Goal: Information Seeking & Learning: Understand process/instructions

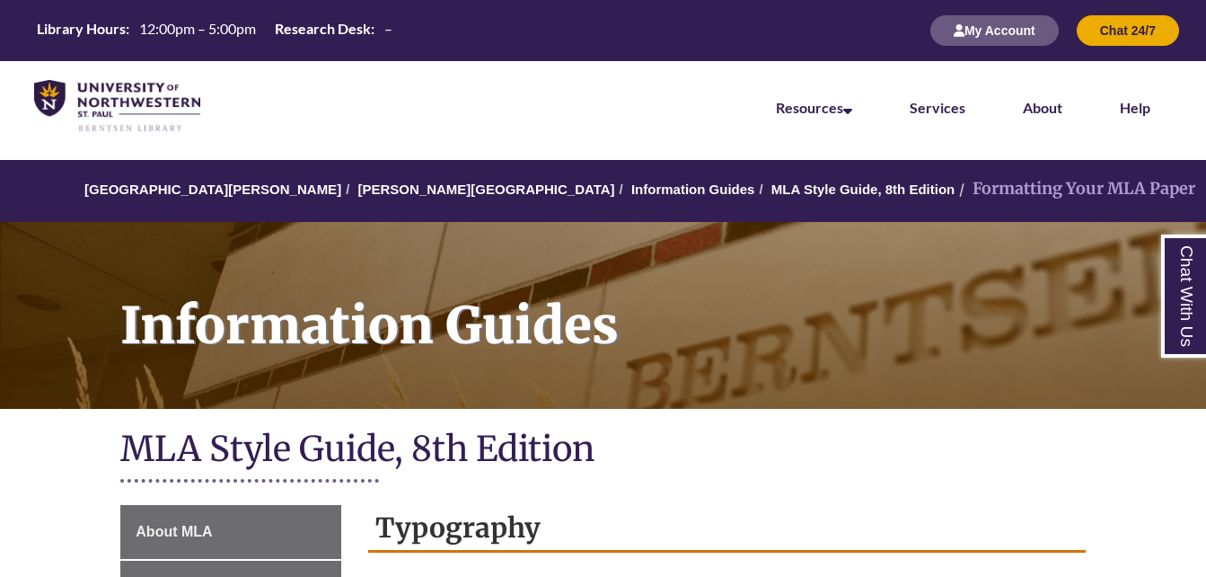
click at [694, 89] on nav "Resources Find Resources Library Search Databases & Articles Interlibrary Loan …" at bounding box center [603, 106] width 1206 height 90
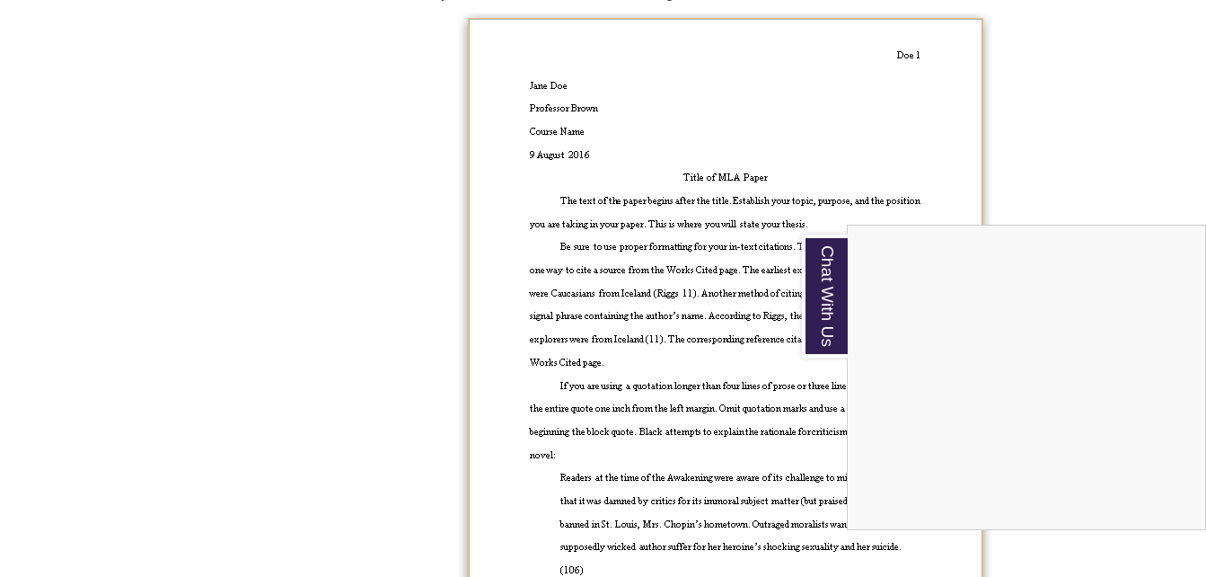
scroll to position [1689, 0]
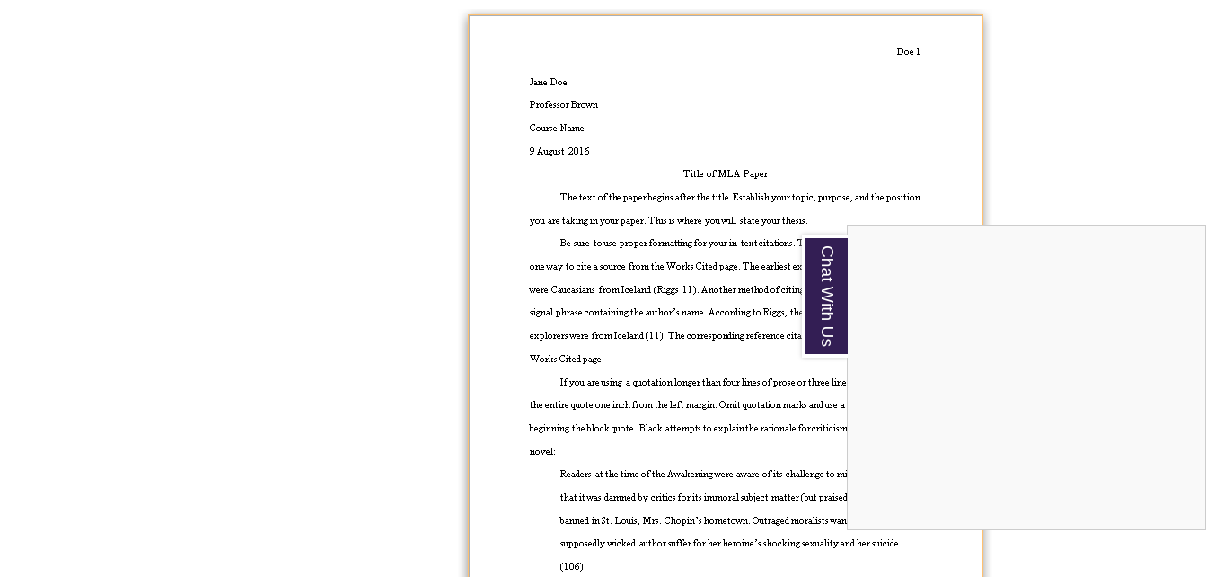
click at [1081, 127] on div "Chat With Us" at bounding box center [603, 288] width 1206 height 577
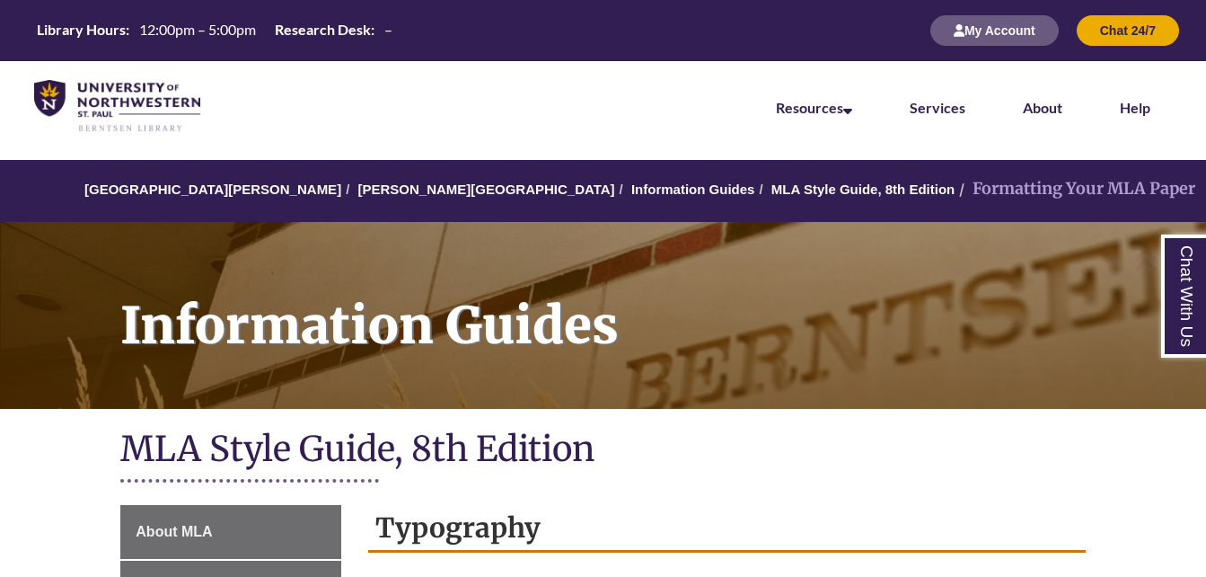
scroll to position [1689, 0]
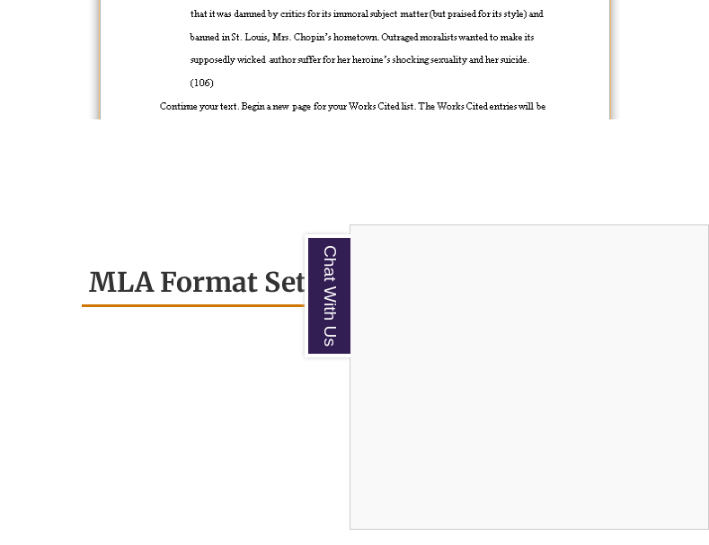
scroll to position [3036, 0]
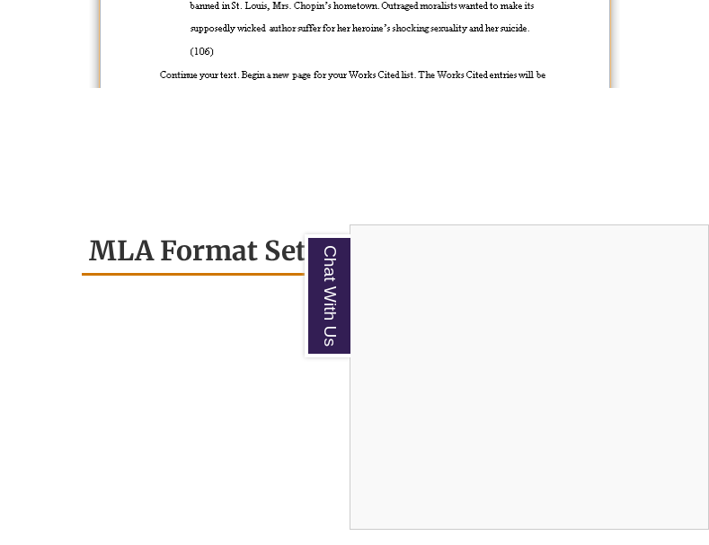
click at [610, 160] on div "Chat With Us" at bounding box center [354, 272] width 709 height 545
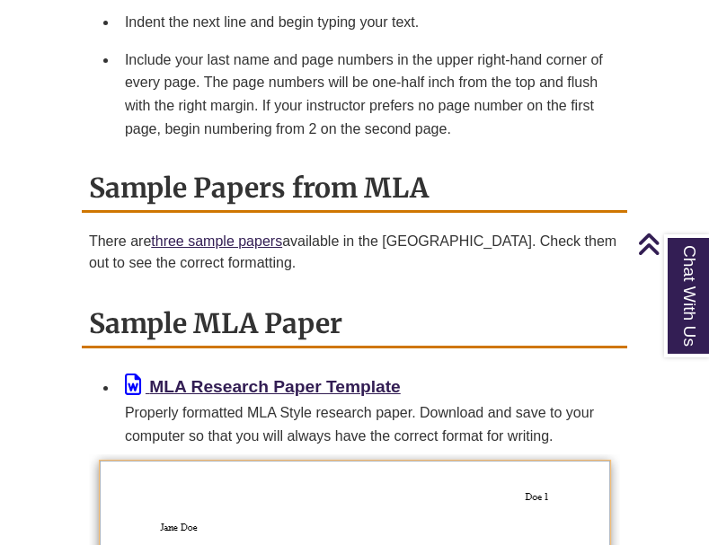
scroll to position [2228, 0]
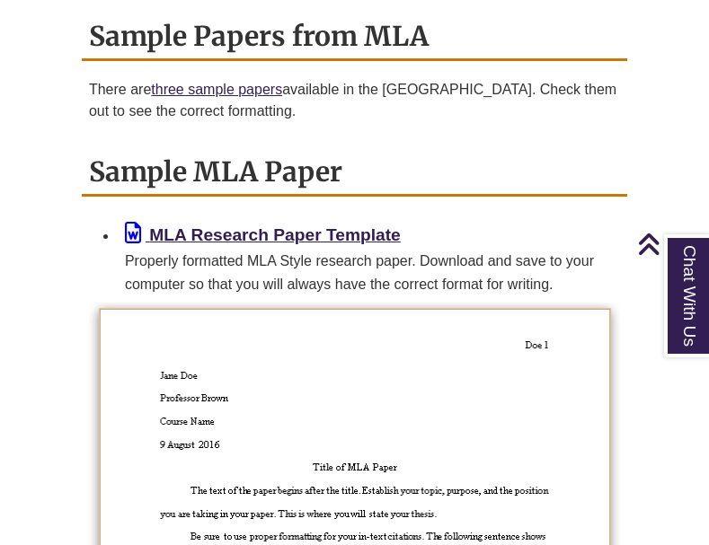
click at [361, 99] on p "There are three sample papers available in the MLA Style Center. Check them out…" at bounding box center [354, 100] width 531 height 43
